Goal: Task Accomplishment & Management: Manage account settings

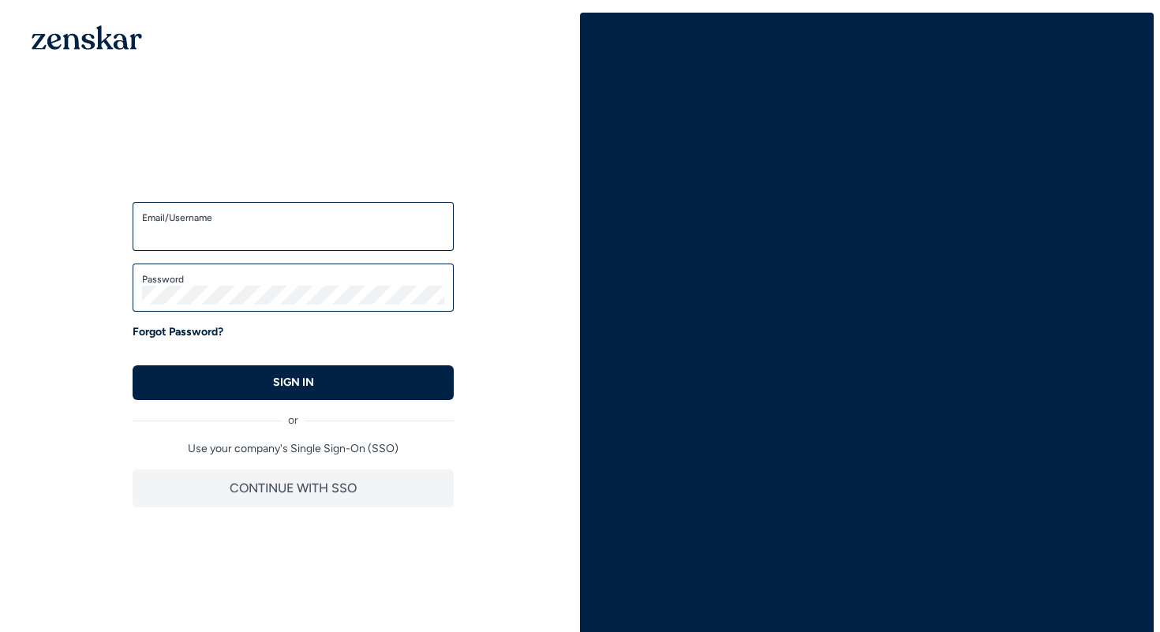
click at [335, 218] on label "Email/Username" at bounding box center [293, 218] width 302 height 13
click at [335, 224] on input "Email/Username" at bounding box center [293, 233] width 302 height 19
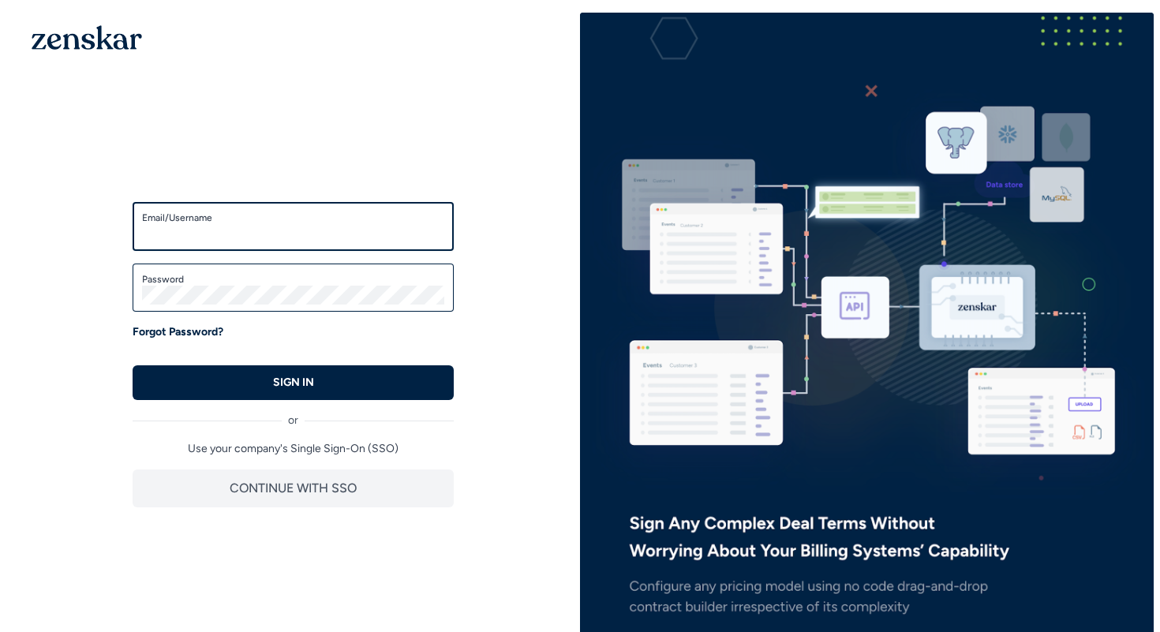
type input "**********"
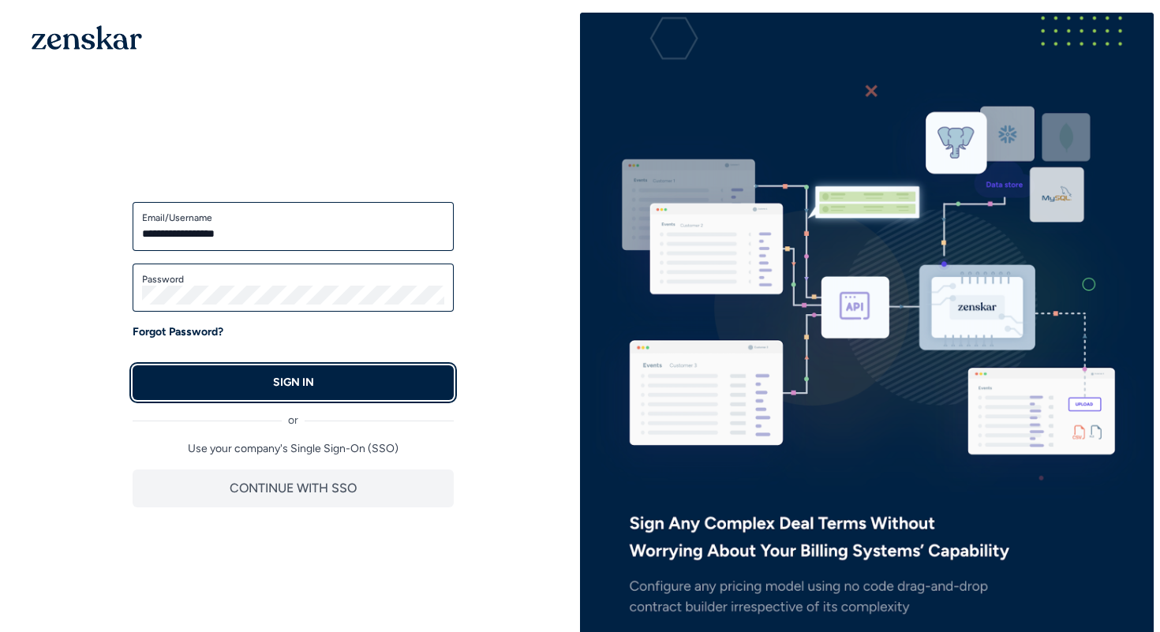
click at [298, 377] on p "SIGN IN" at bounding box center [293, 383] width 41 height 16
